Goal: Information Seeking & Learning: Learn about a topic

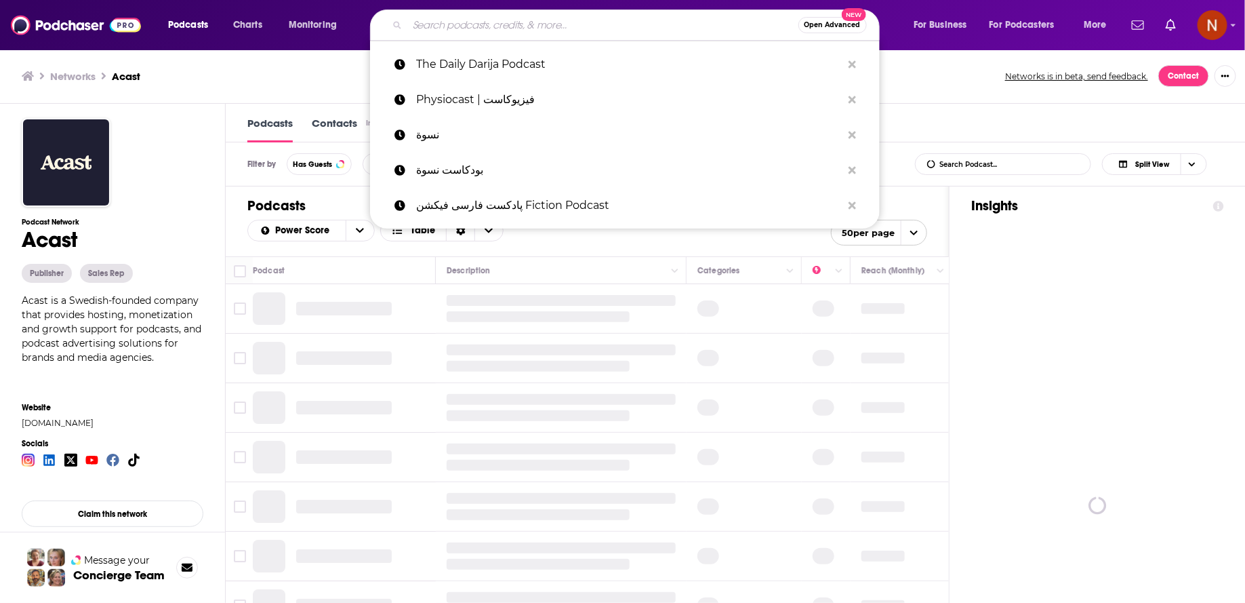
click at [542, 33] on input "Search podcasts, credits, & more..." at bounding box center [602, 25] width 391 height 22
paste input "The Ring Podcast"
type input "The Ring Podcast"
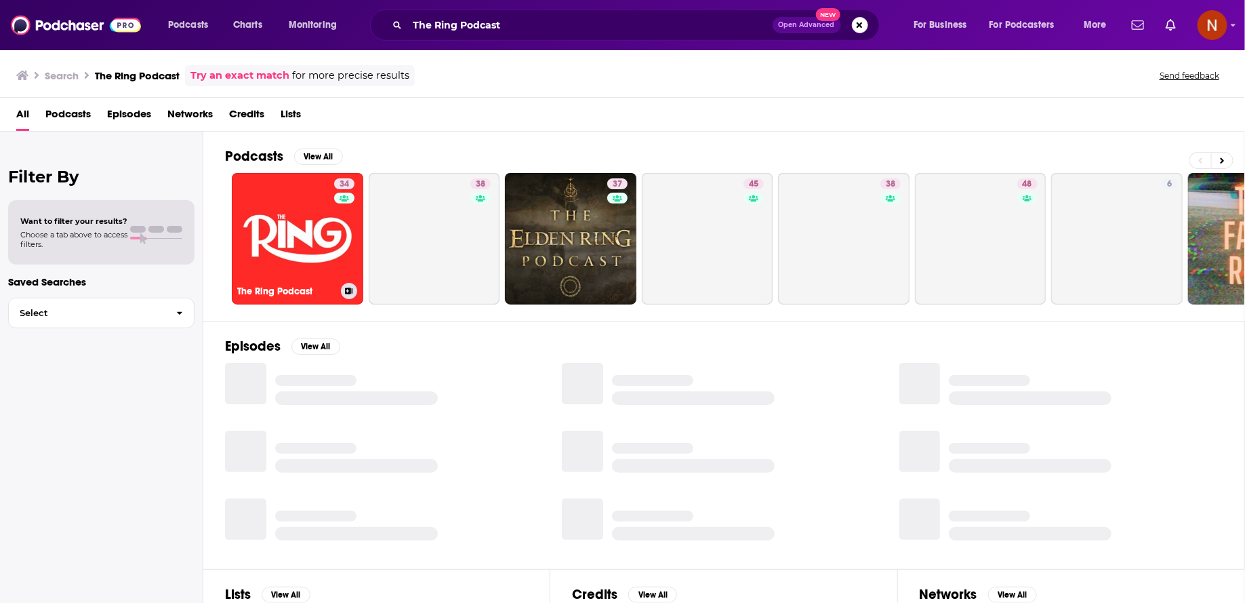
click at [327, 266] on link "34 The Ring Podcast" at bounding box center [297, 238] width 131 height 131
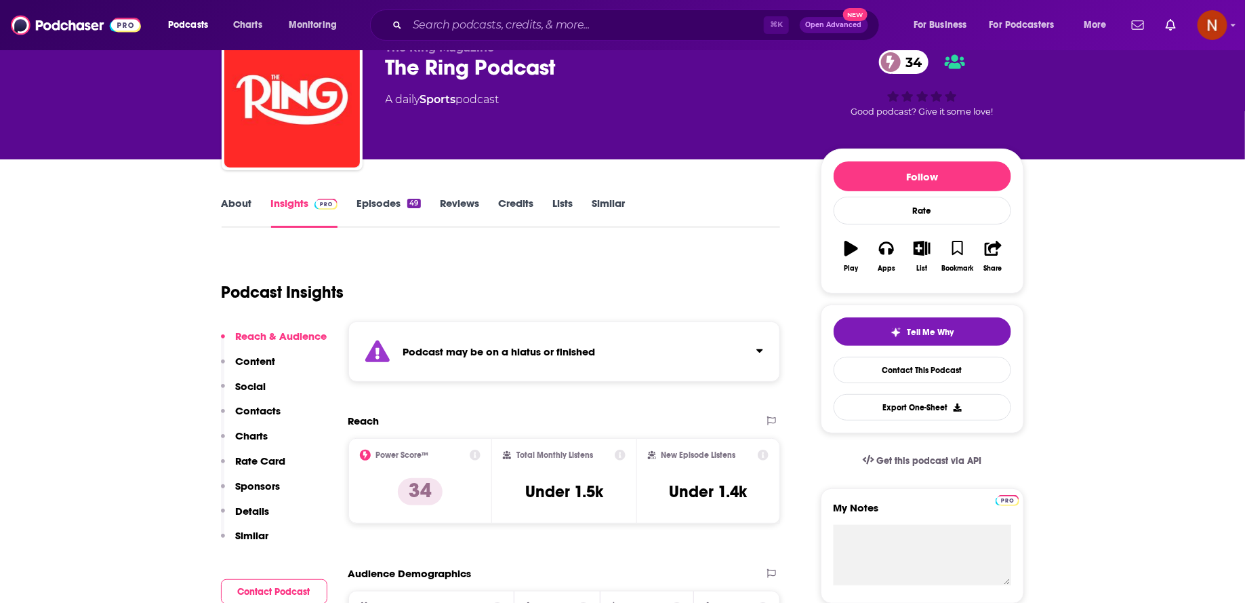
scroll to position [68, 0]
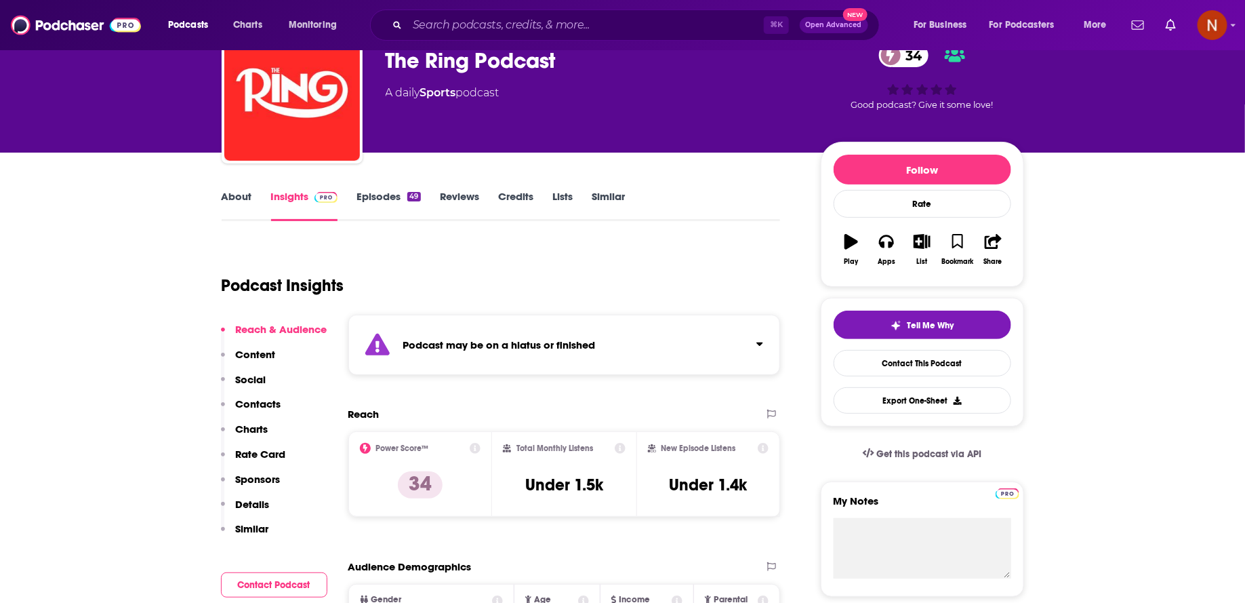
click at [445, 346] on strong "Podcast may be on a hiatus or finished" at bounding box center [499, 344] width 192 height 13
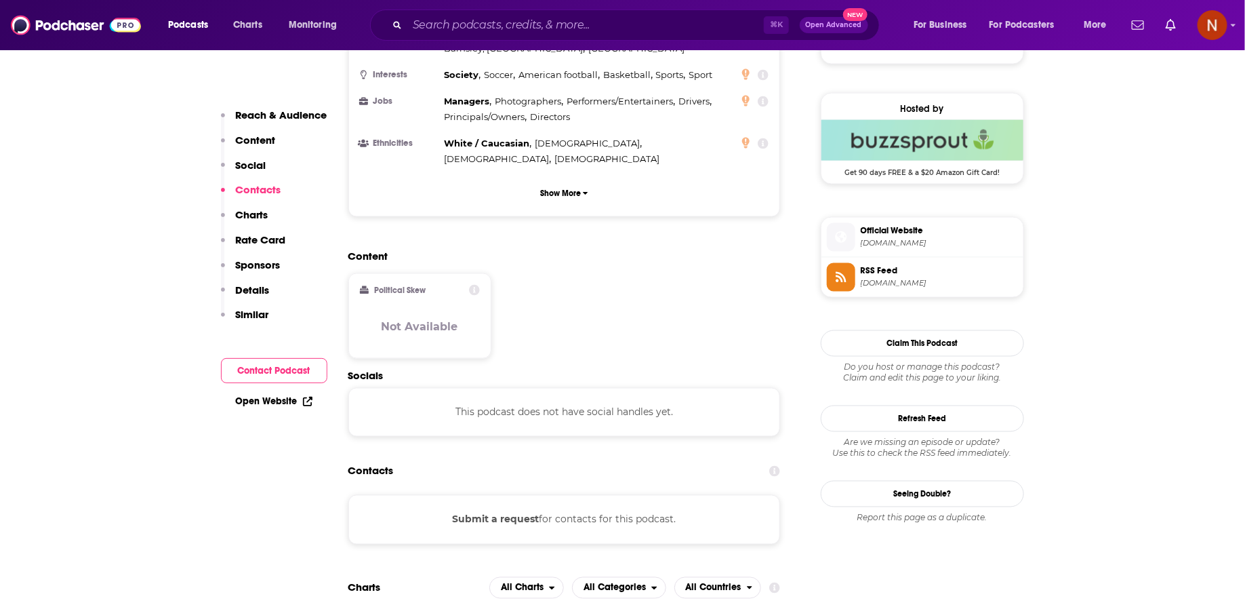
scroll to position [946, 0]
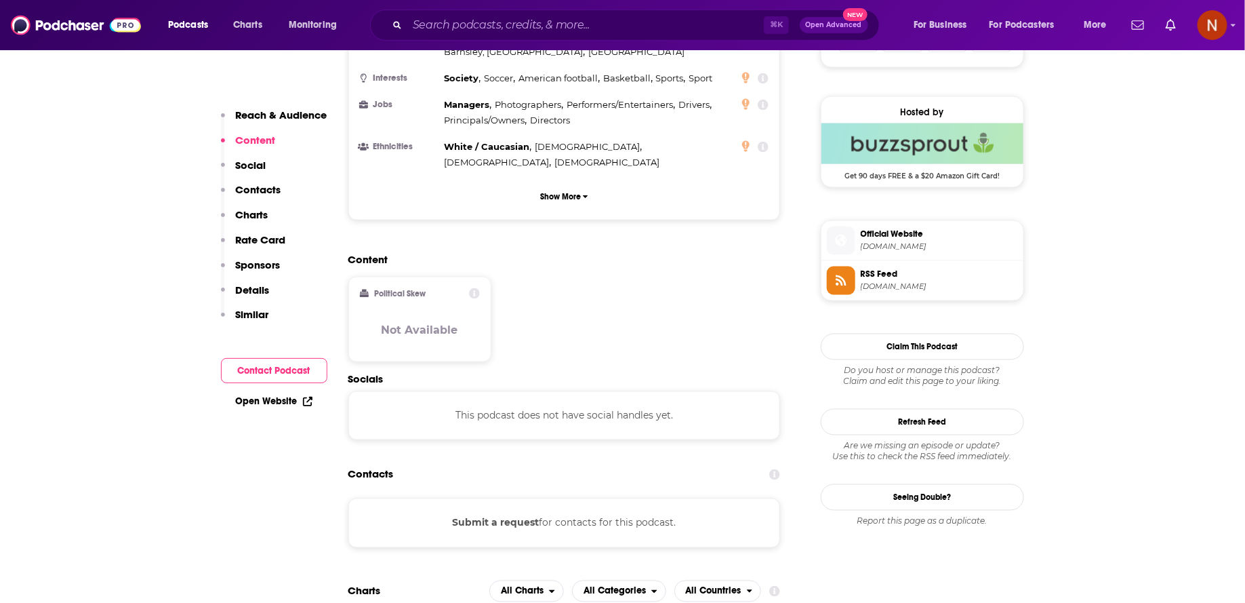
click at [891, 129] on img "Buzzsprout Deal: Get 90 days FREE & a $20 Amazon Gift Card!" at bounding box center [922, 143] width 202 height 41
click at [872, 283] on span "feeds.buzzsprout.com" at bounding box center [939, 286] width 157 height 10
click at [632, 20] on input "Search podcasts, credits, & more..." at bounding box center [585, 25] width 357 height 22
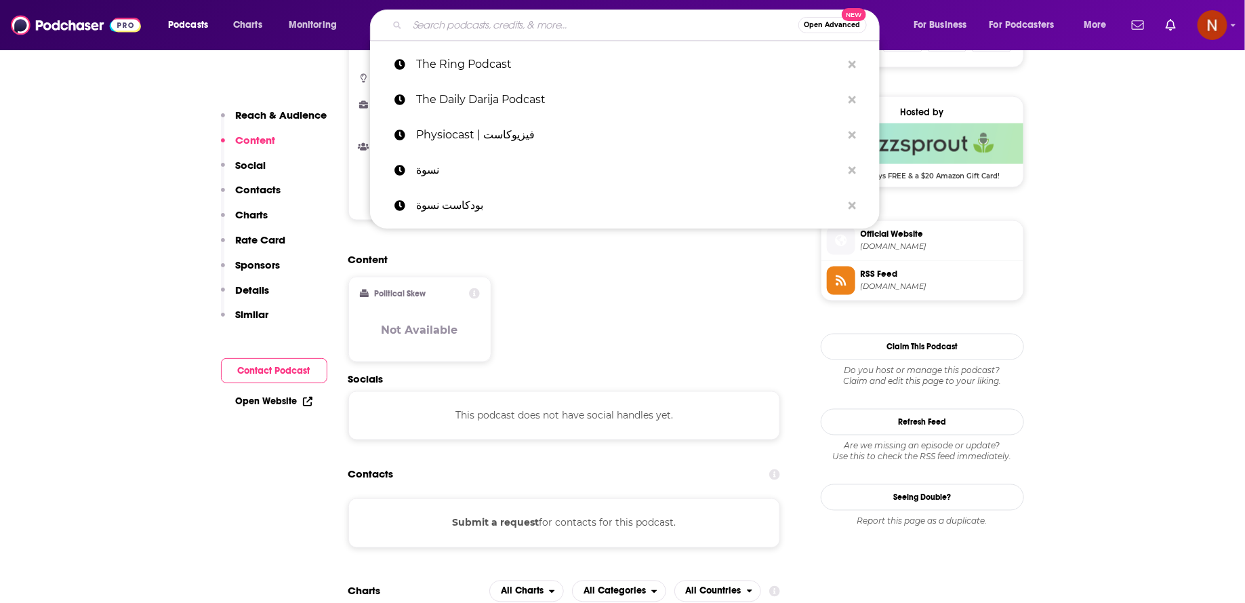
paste input "فنجان قهوة مع قادر"
type input "فنجان قهوة مع قادر"
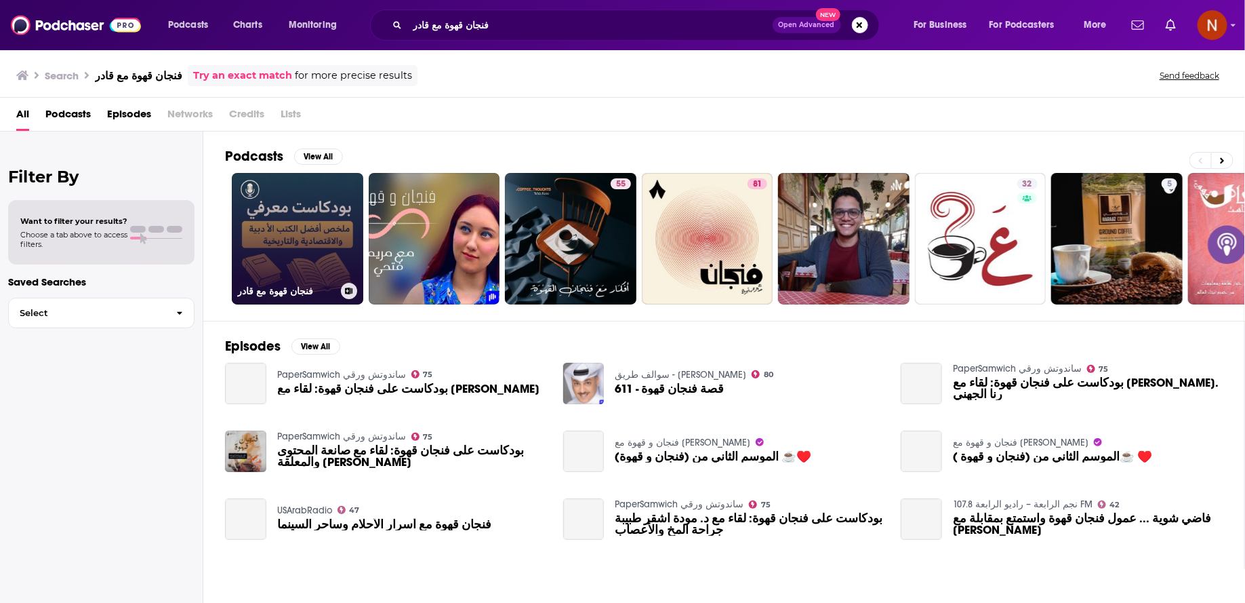
click at [312, 276] on link "فنجان قهوة مع قادر" at bounding box center [297, 238] width 131 height 131
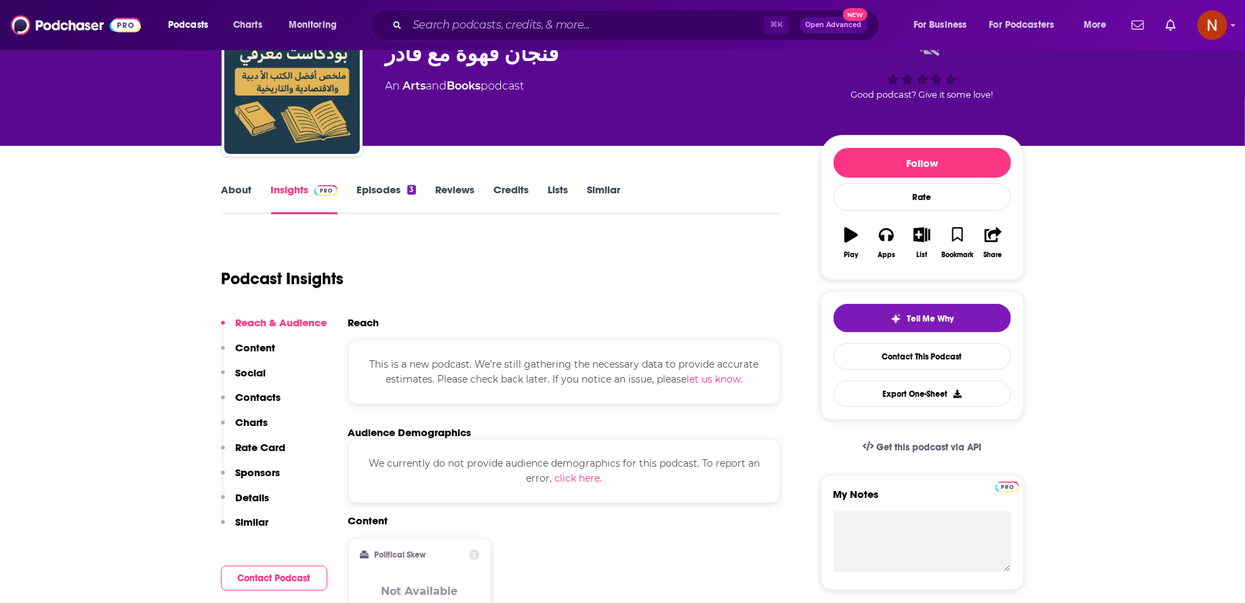
click at [419, 396] on div "This is a new podcast. We’re still gathering the necessary data to provide accu…" at bounding box center [564, 372] width 432 height 64
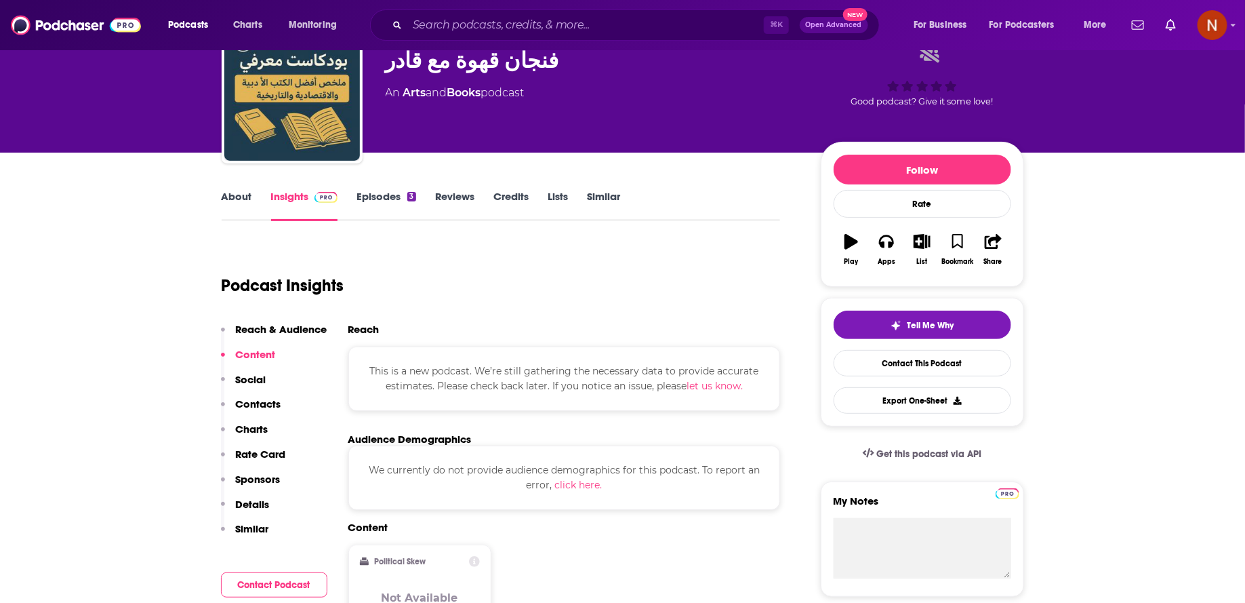
scroll to position [63, 0]
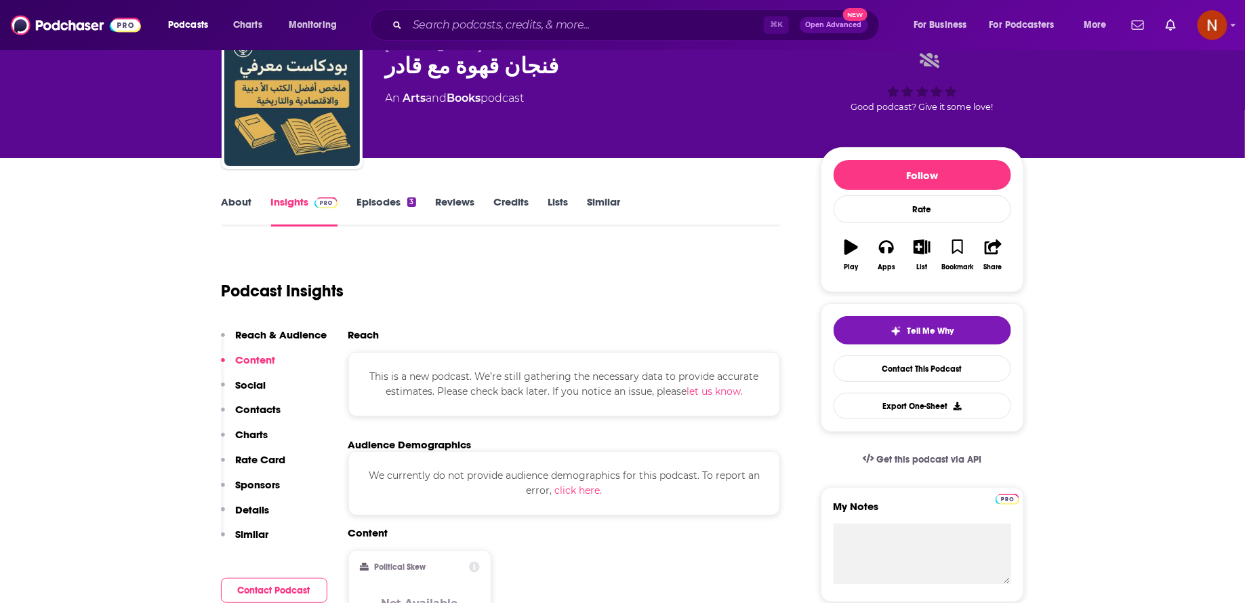
click at [364, 216] on link "Episodes 3" at bounding box center [386, 210] width 59 height 31
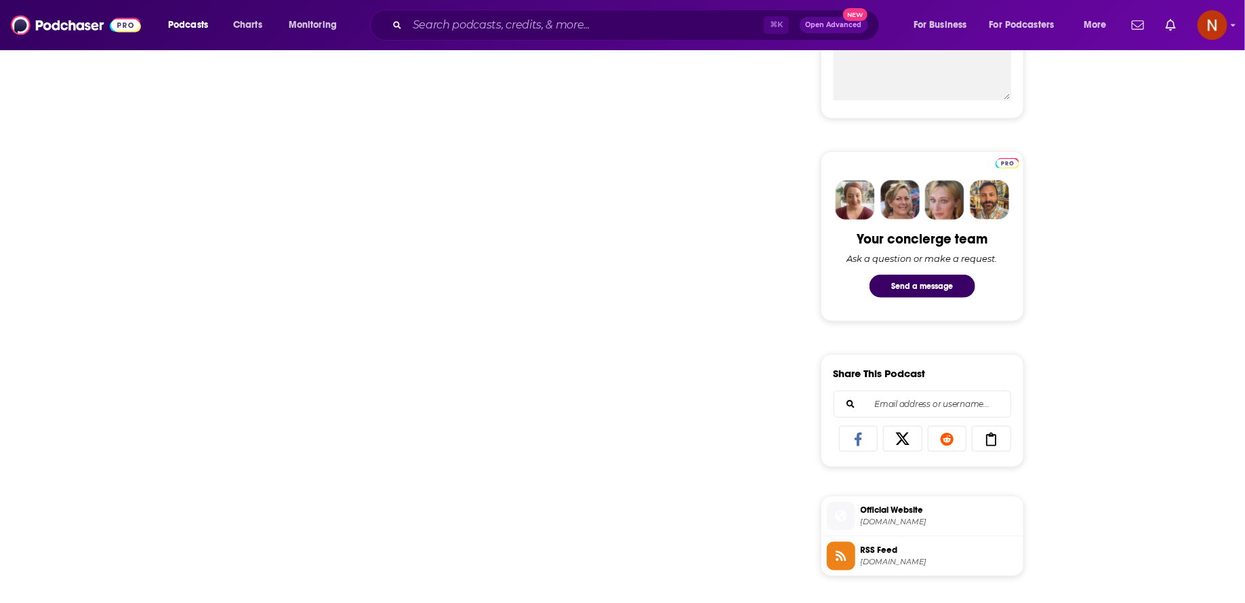
scroll to position [641, 0]
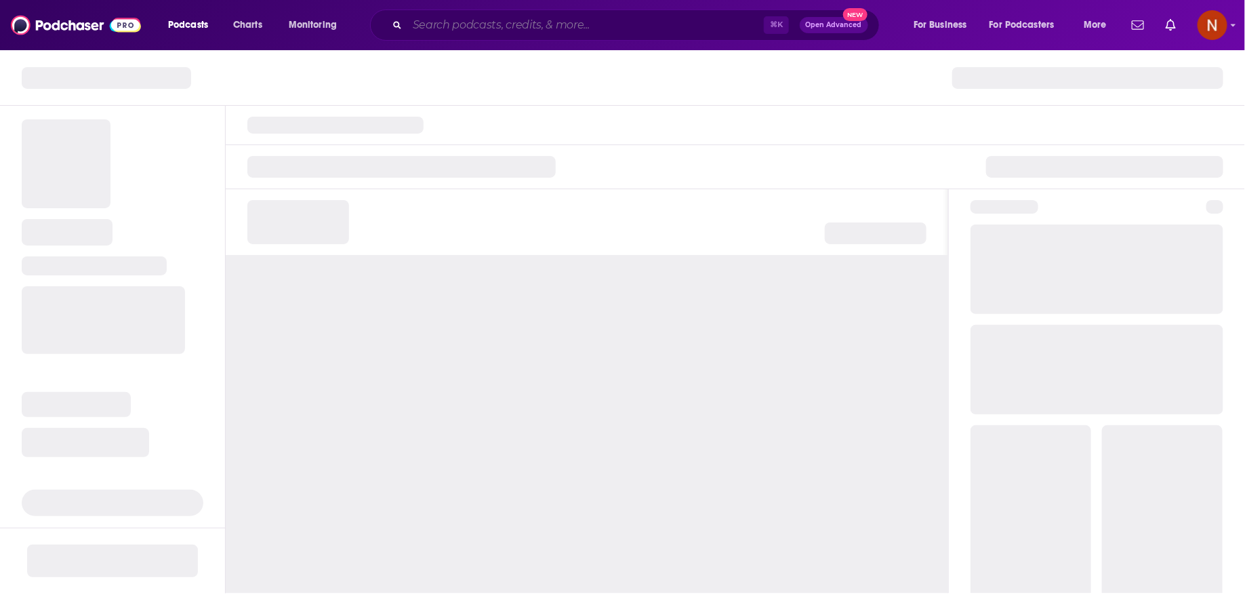
click at [611, 20] on input "Search podcasts, credits, & more..." at bounding box center [585, 25] width 357 height 22
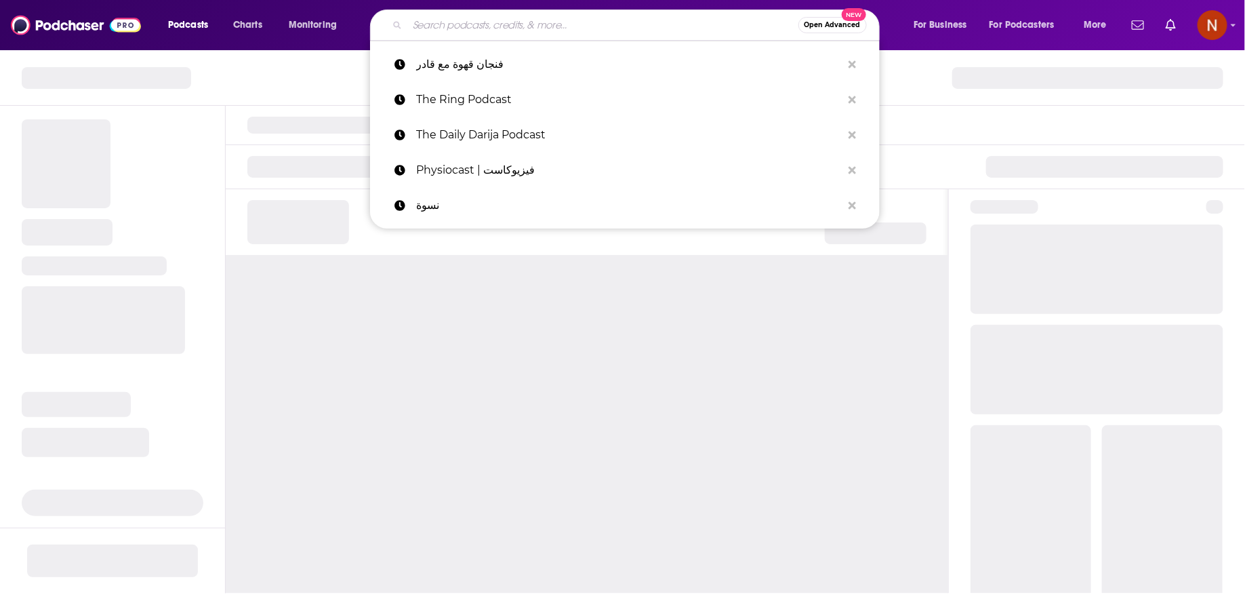
paste input "A3det Cinema - قعدة سينما"
type input "A3det Cinema - قعدة سينما"
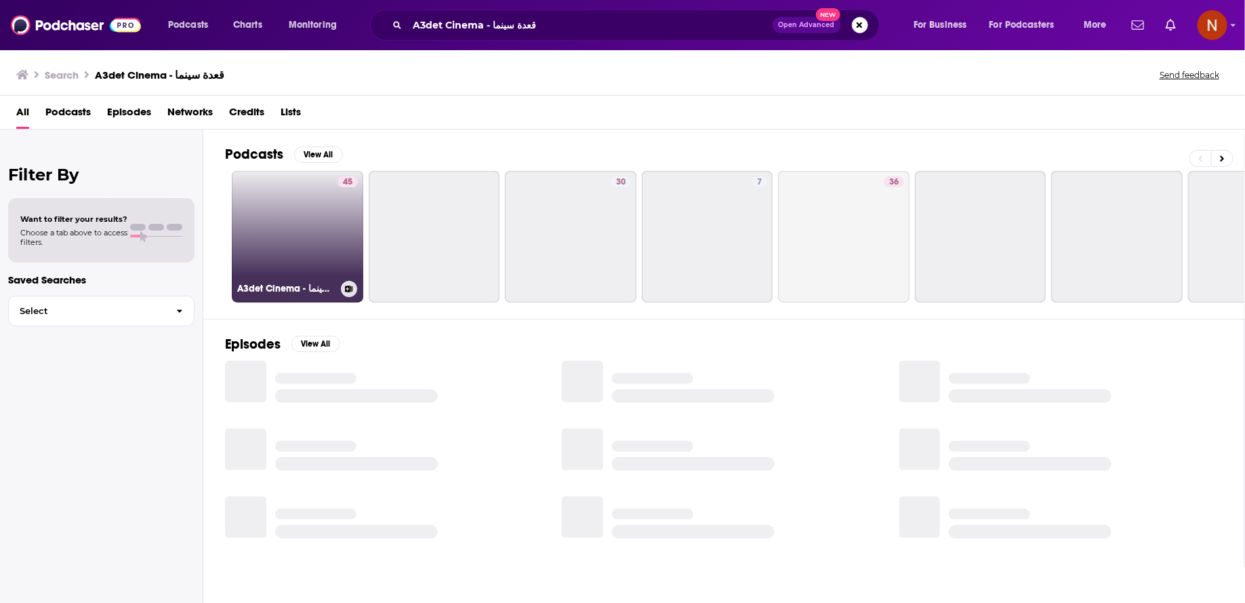
click at [306, 230] on link "45 A3det Cinema - قعدة سينما" at bounding box center [297, 236] width 131 height 131
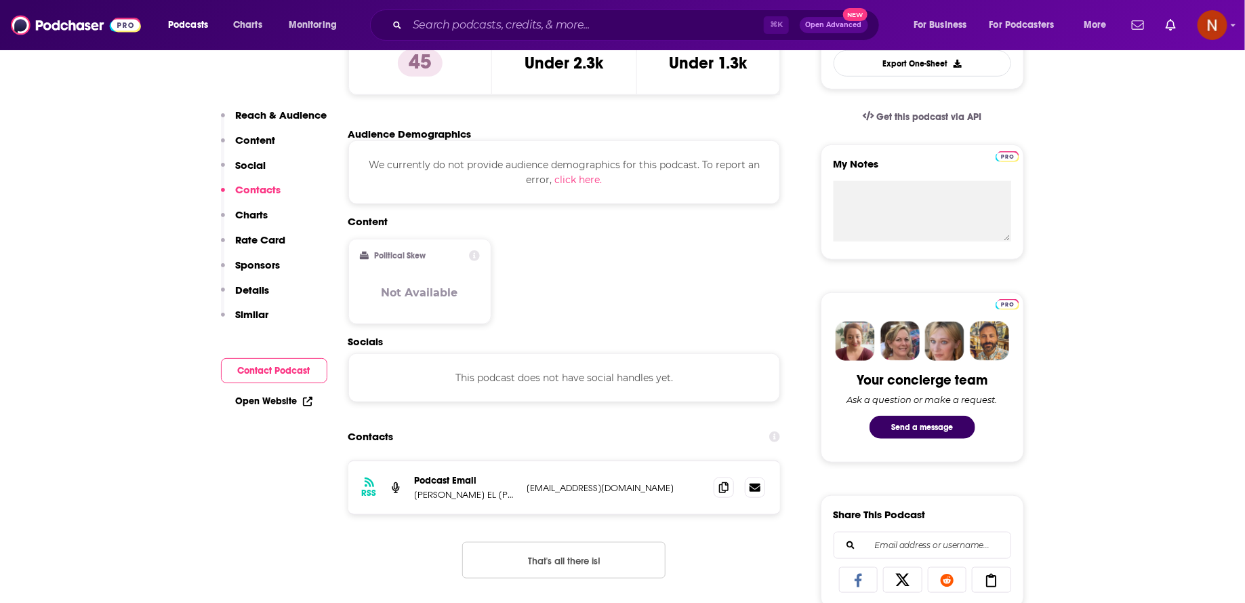
scroll to position [712, 0]
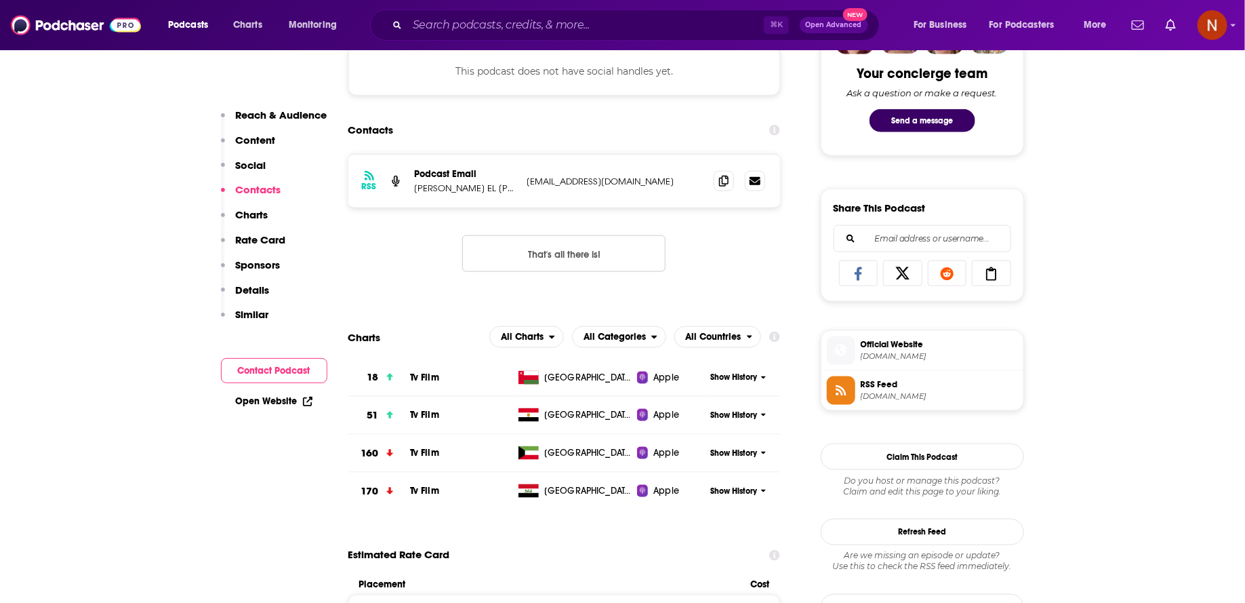
click at [883, 383] on span "RSS Feed" at bounding box center [939, 384] width 157 height 12
